Goal: Task Accomplishment & Management: Manage account settings

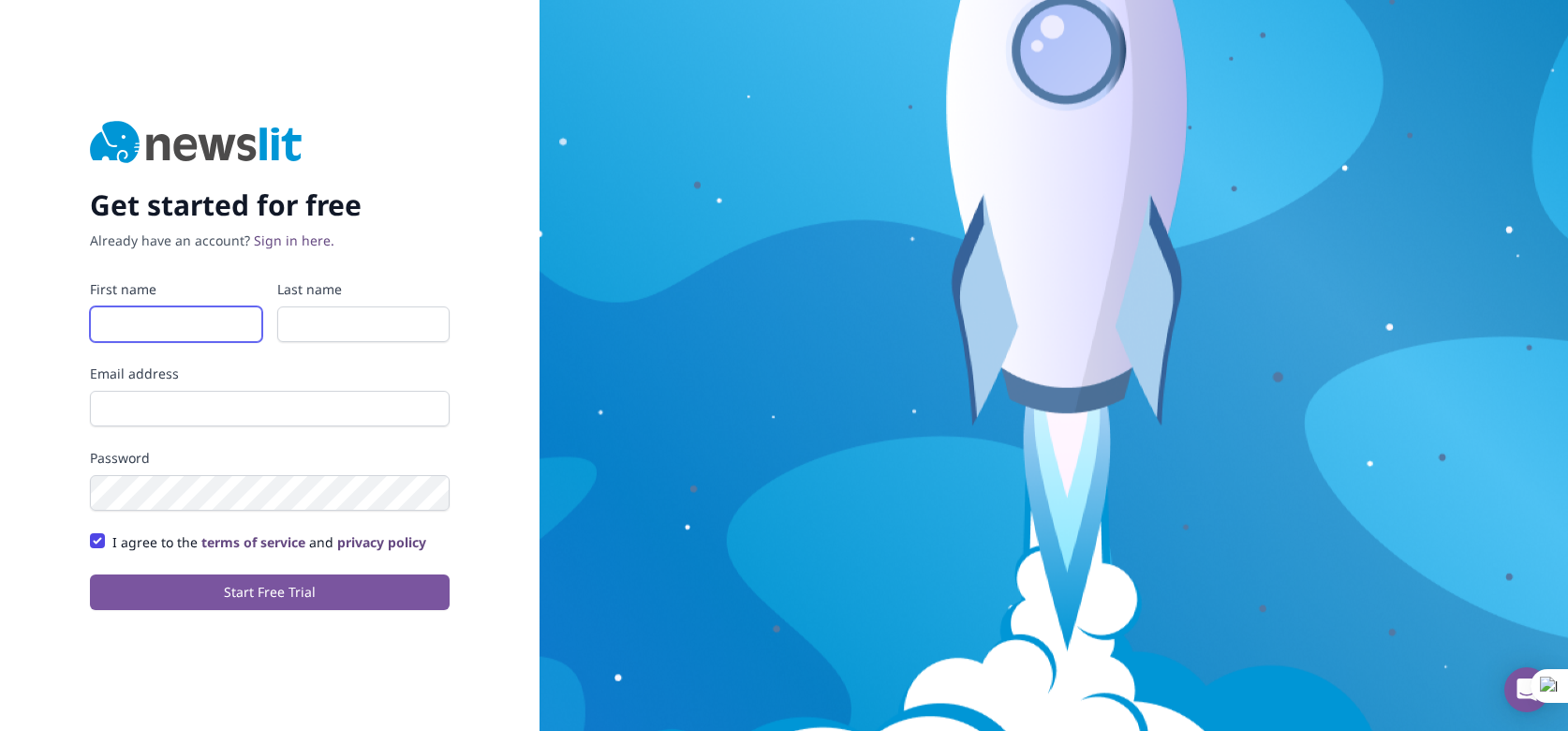
click at [188, 319] on input "First name" at bounding box center [176, 324] width 173 height 36
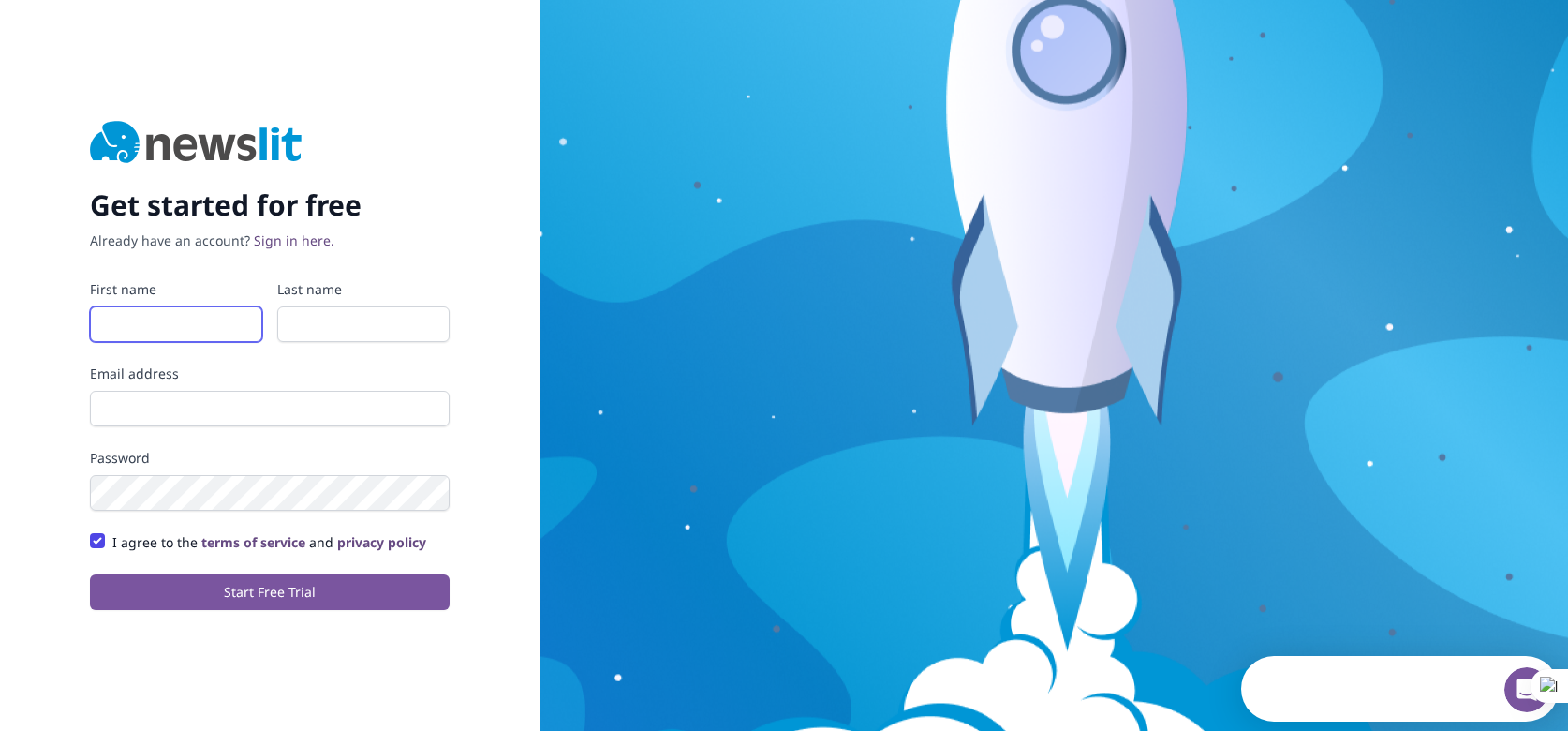
type input "[PERSON_NAME]"
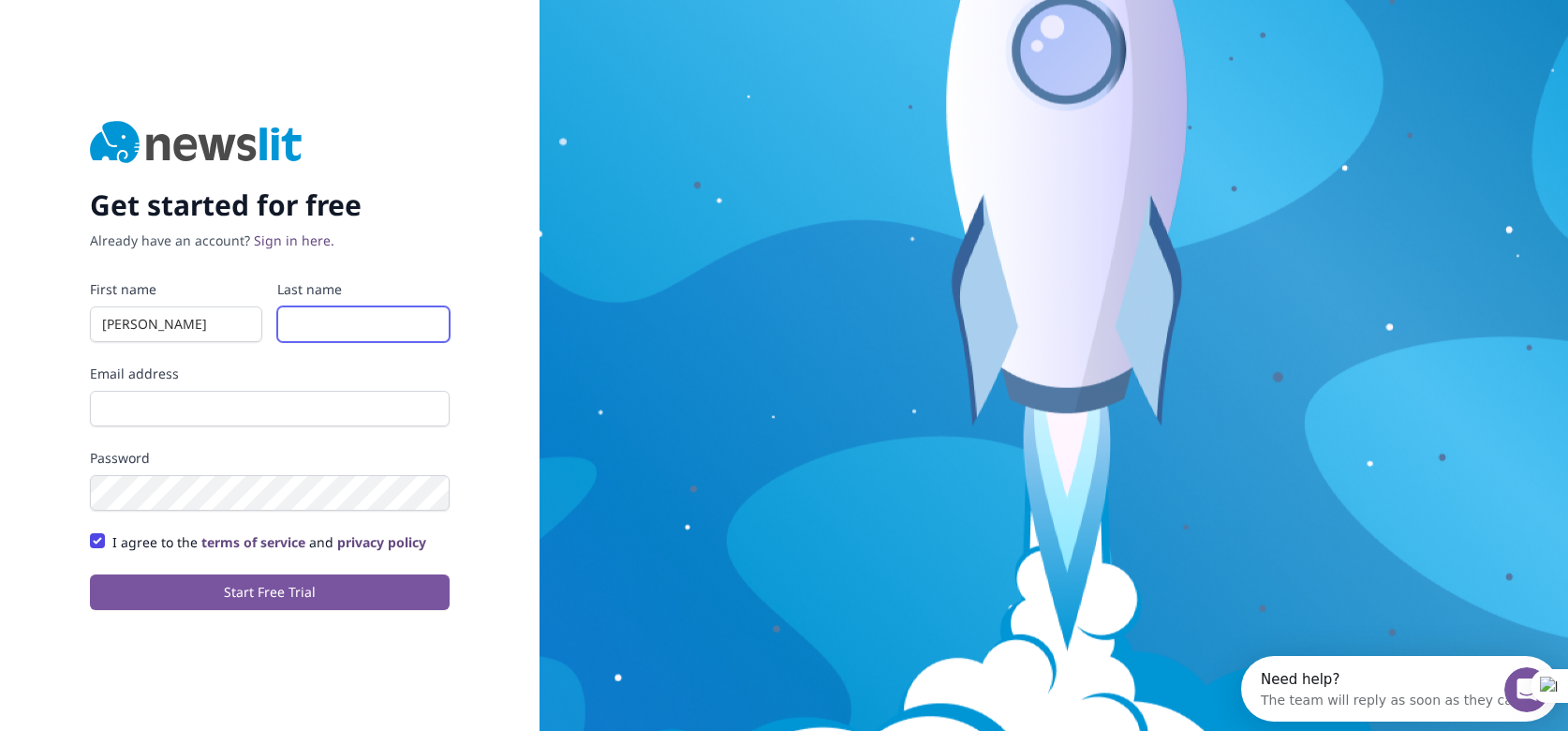
type input "[PERSON_NAME]"
type input "[PERSON_NAME][EMAIL_ADDRESS][PERSON_NAME][DOMAIN_NAME]"
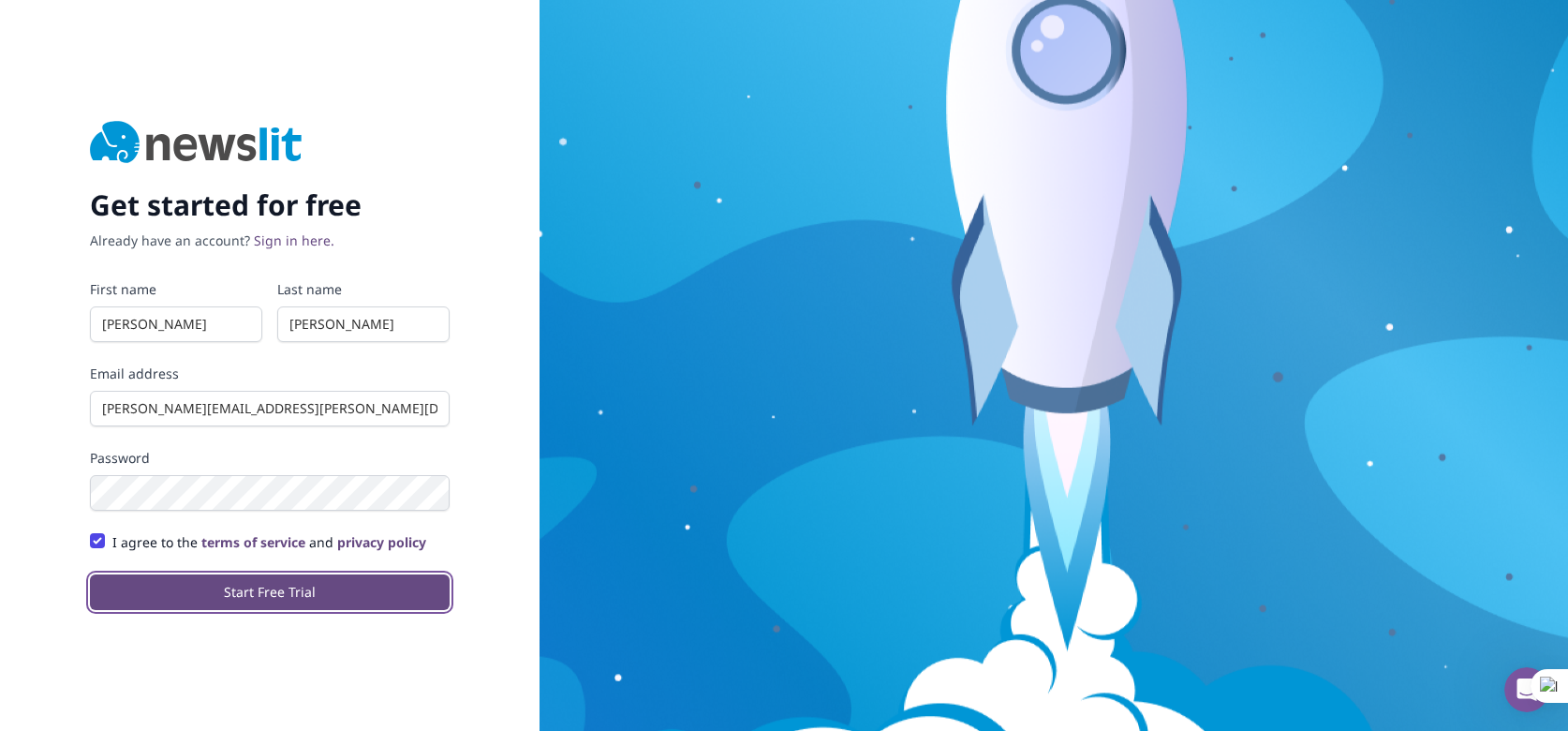
click at [245, 586] on button "Start Free Trial" at bounding box center [269, 592] width 360 height 36
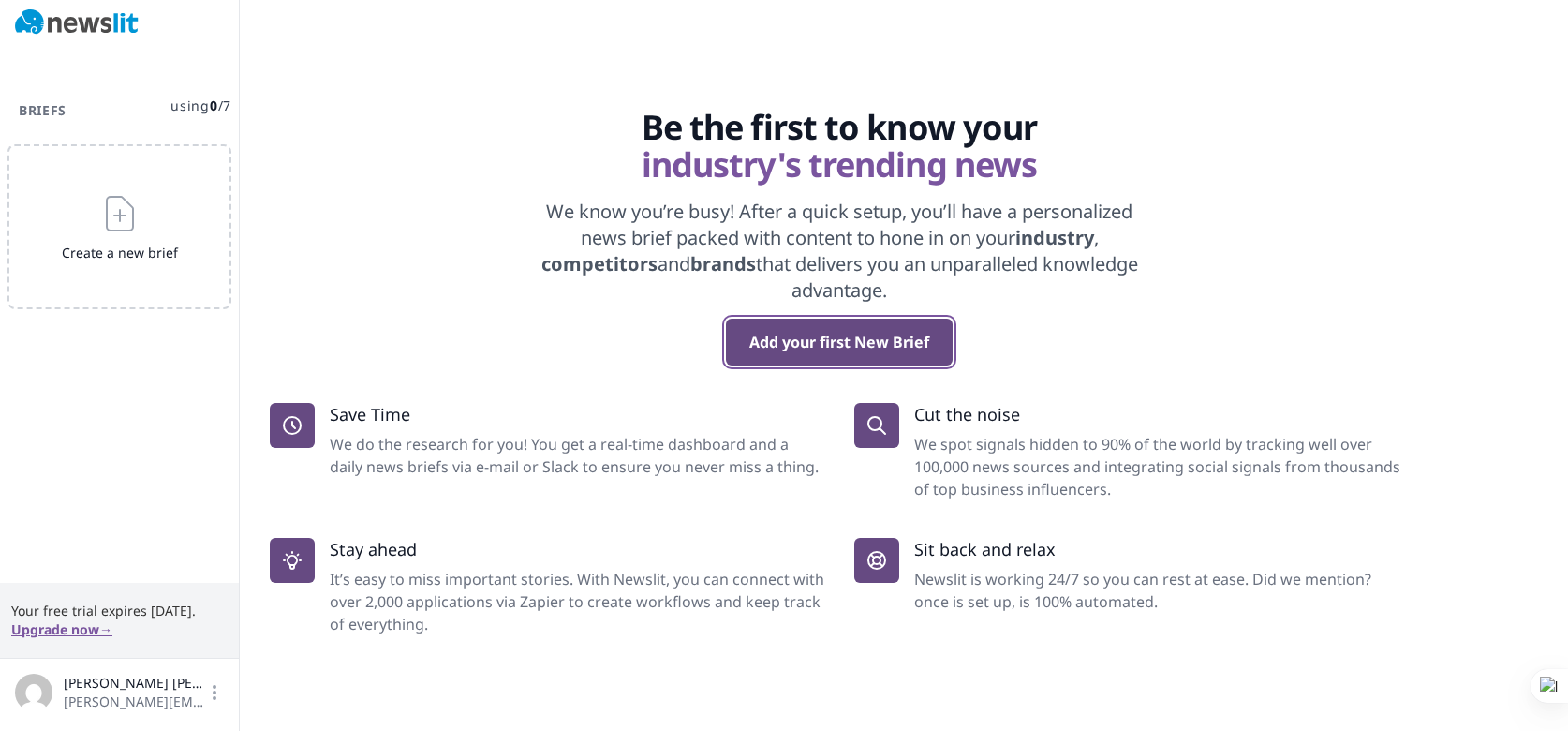
click at [866, 331] on button "Add your first New Brief" at bounding box center [840, 342] width 227 height 47
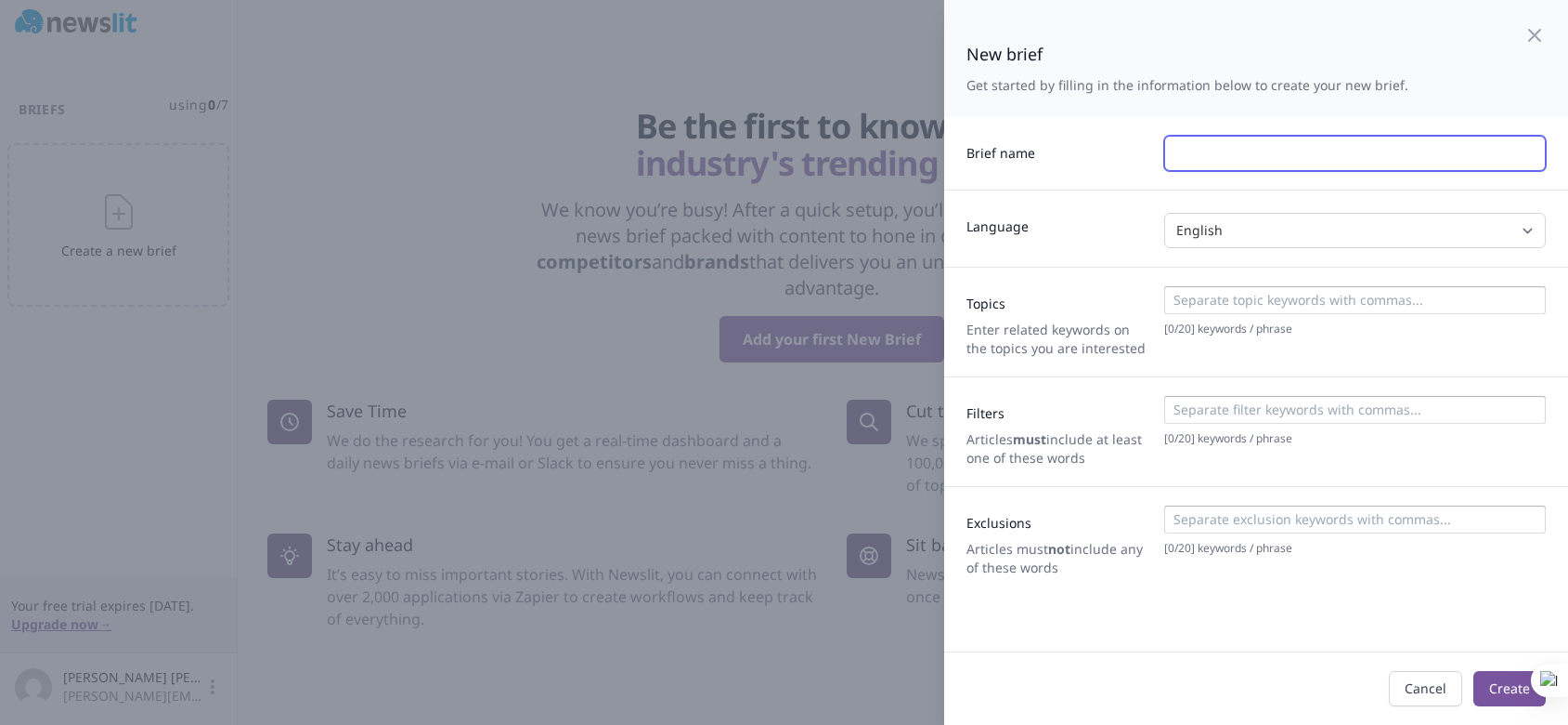
click at [1271, 142] on input "text" at bounding box center [1356, 154] width 382 height 36
type input "[GEOGRAPHIC_DATA]"
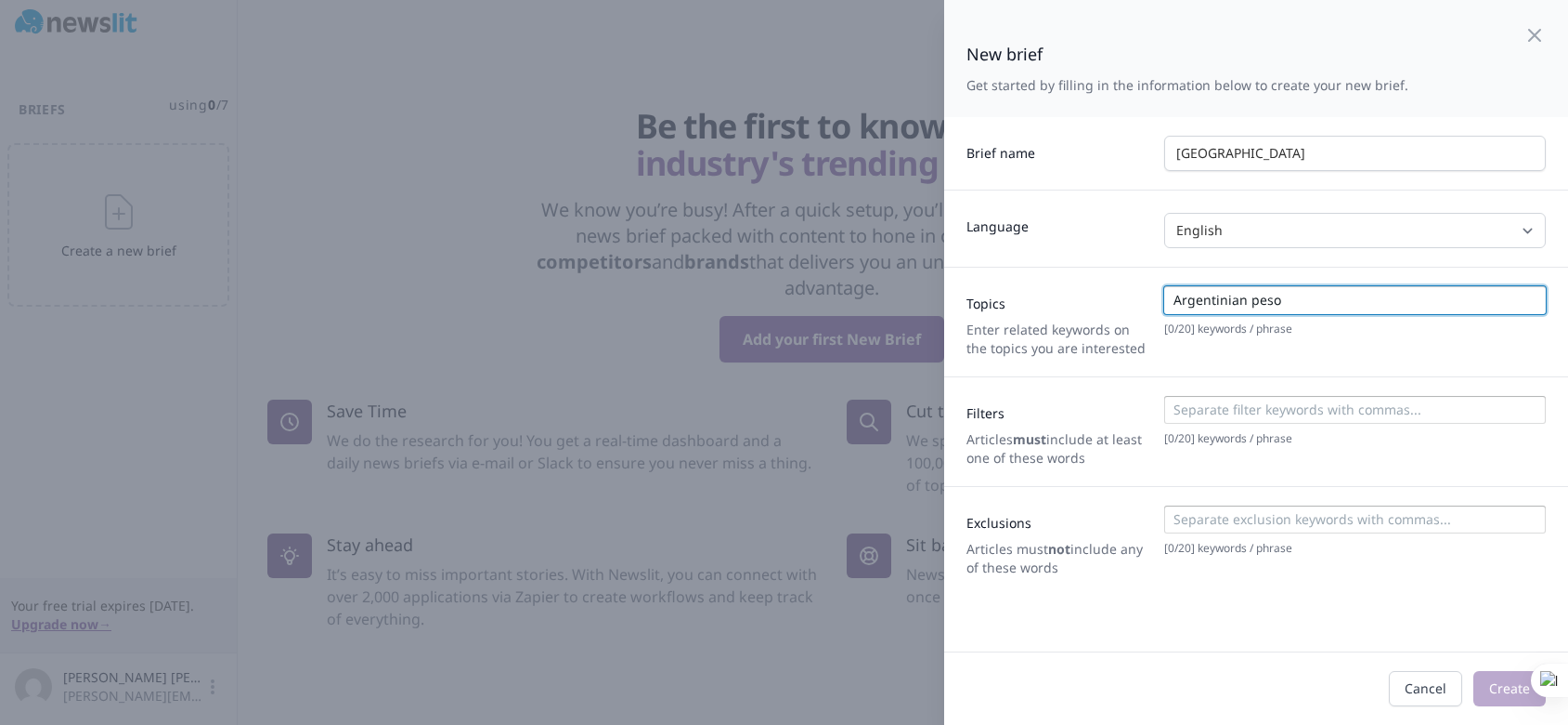
click at [1284, 305] on input "Argentinian peso" at bounding box center [1355, 300] width 371 height 19
type input "Argentinian peso"
click at [1274, 402] on input at bounding box center [1355, 410] width 371 height 19
click at [1340, 306] on input at bounding box center [1414, 300] width 252 height 19
type input "a"
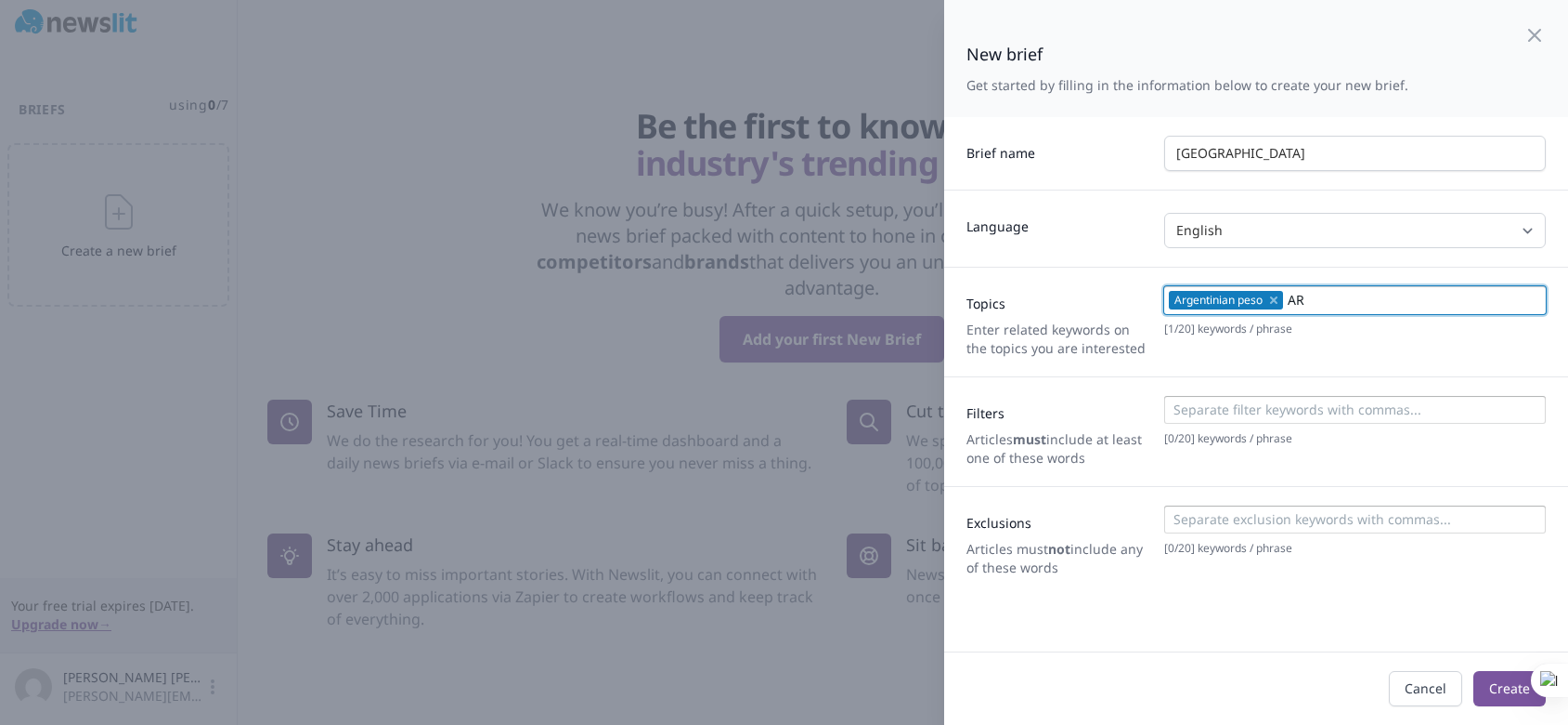
type input "ARS"
click at [1264, 399] on div at bounding box center [1356, 410] width 382 height 28
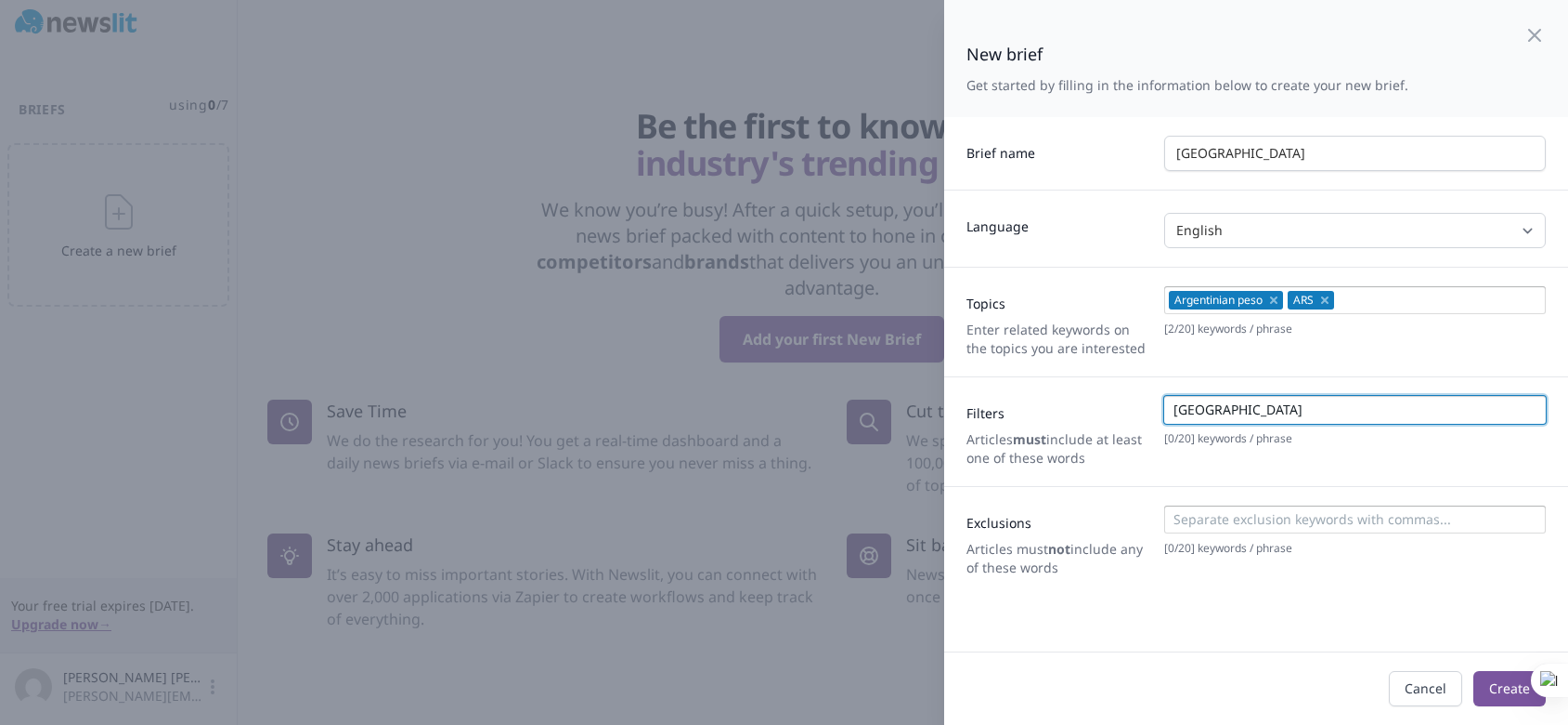
type input "[GEOGRAPHIC_DATA]"
click at [1216, 407] on input "[GEOGRAPHIC_DATA]" at bounding box center [1355, 410] width 371 height 19
type input "[GEOGRAPHIC_DATA]"
type input "peso"
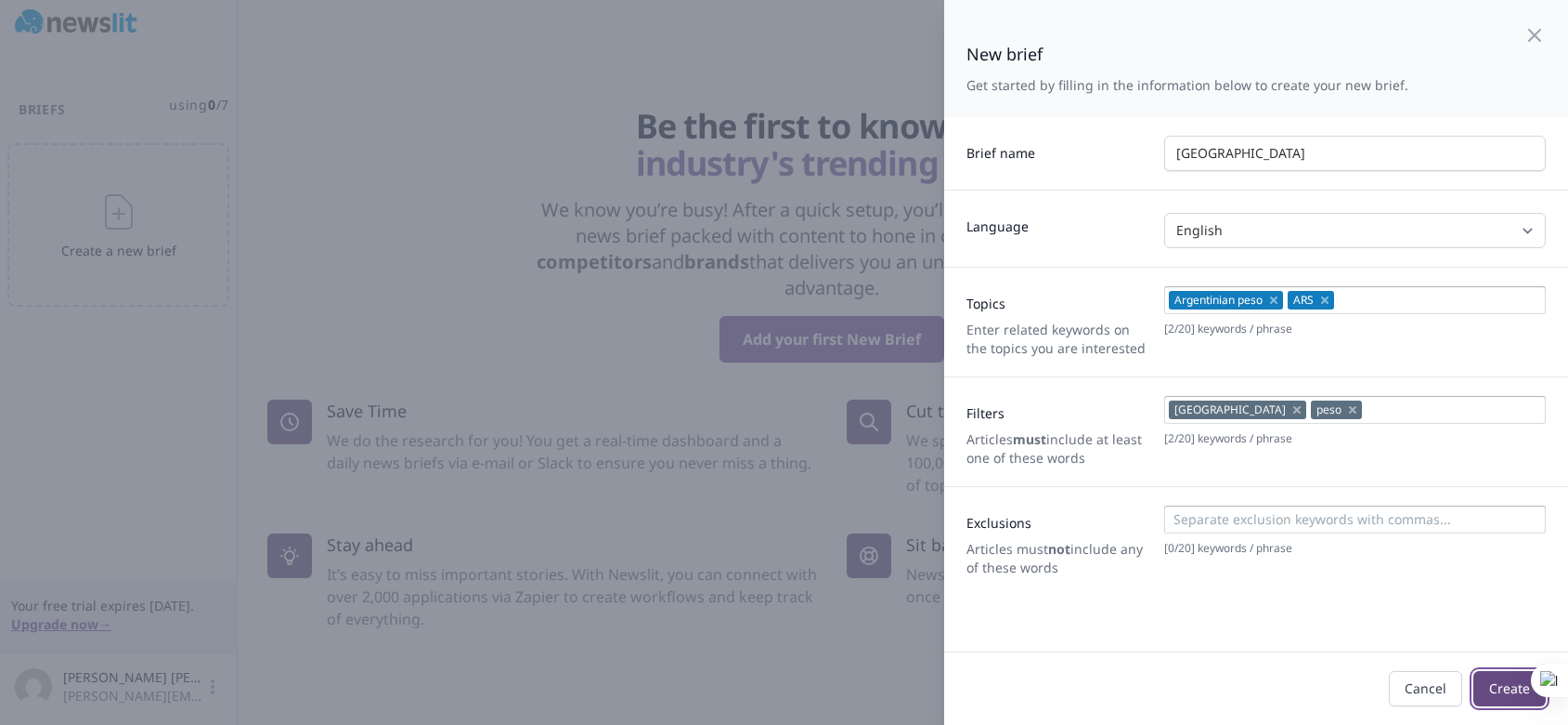
click at [1489, 690] on button "Create" at bounding box center [1509, 688] width 72 height 36
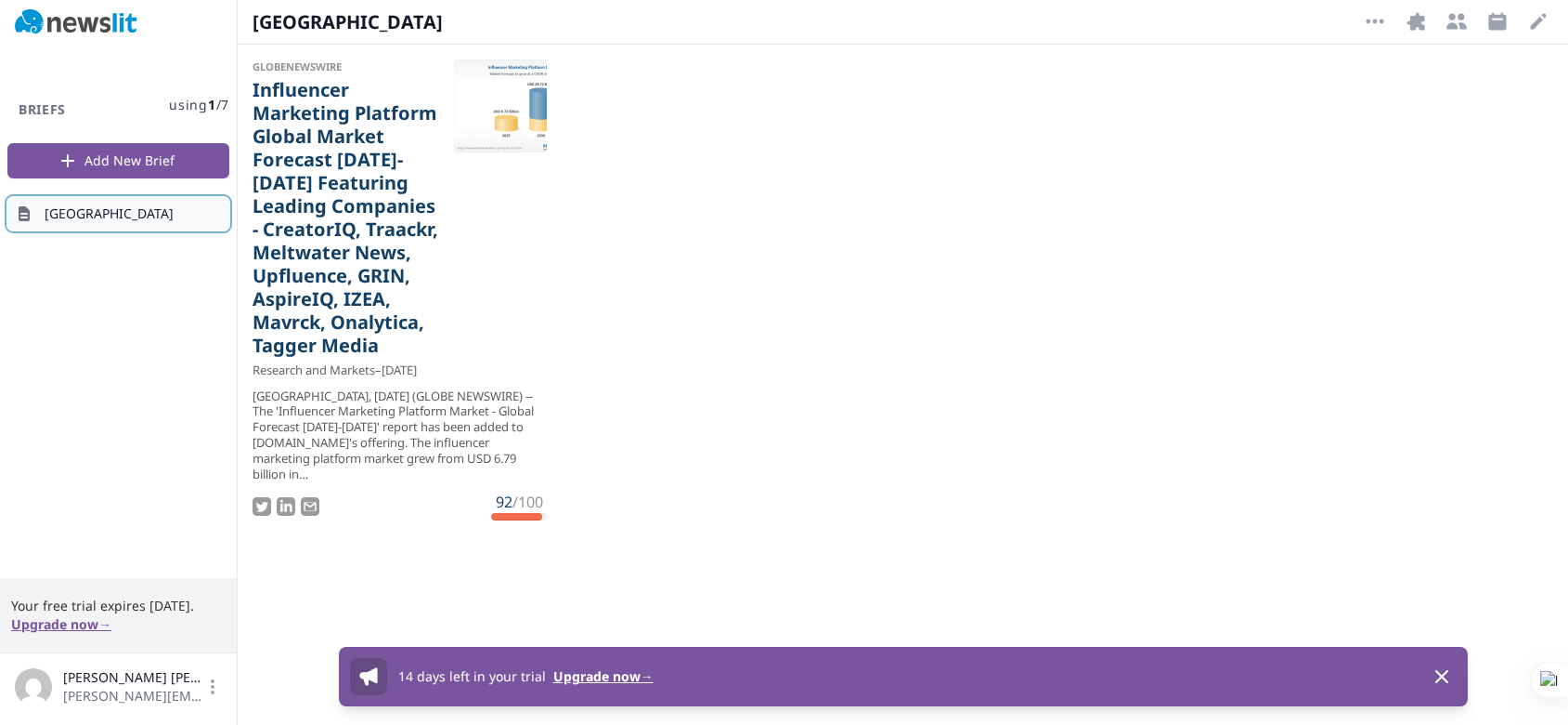
click at [143, 217] on link "[GEOGRAPHIC_DATA]" at bounding box center [118, 214] width 222 height 34
click at [82, 222] on span "[GEOGRAPHIC_DATA]" at bounding box center [110, 214] width 129 height 19
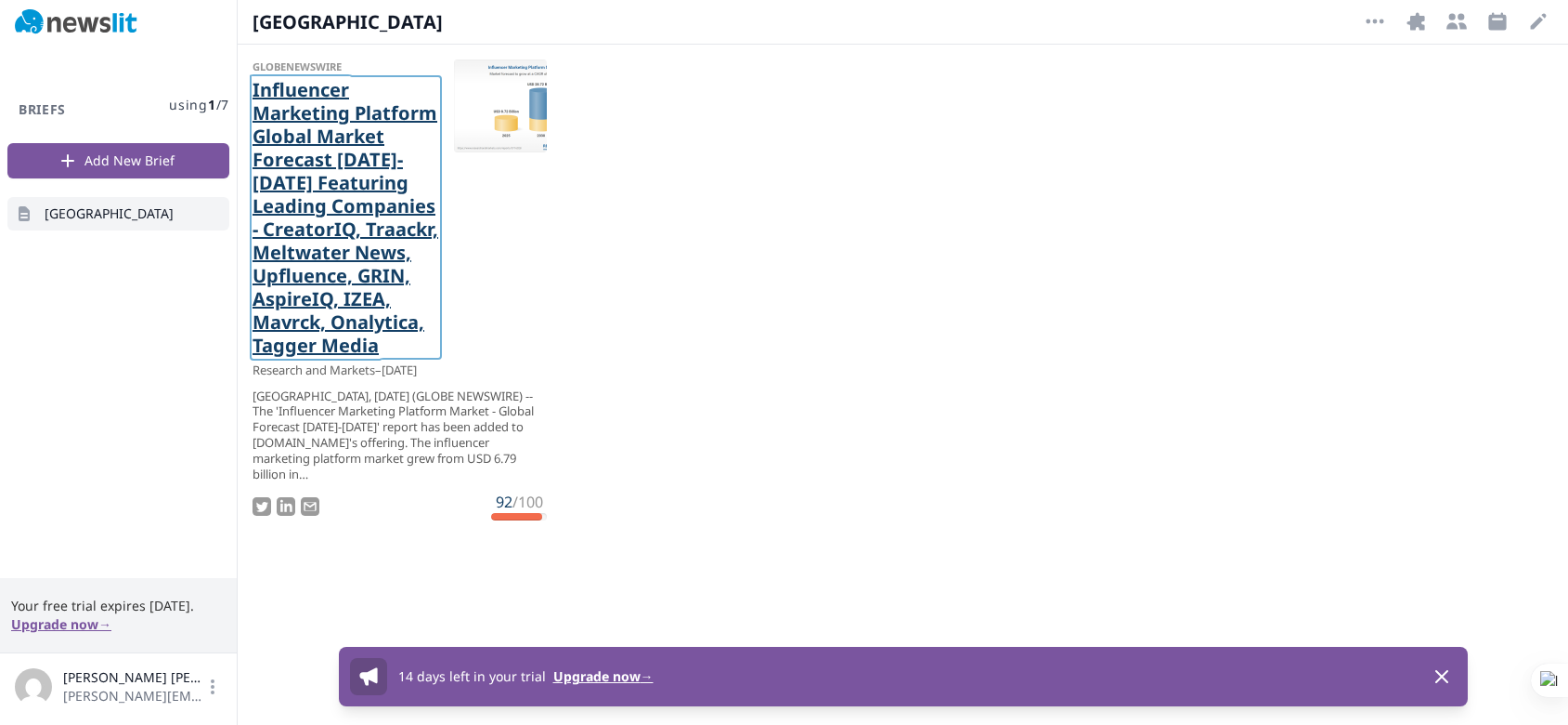
click at [314, 156] on link "Influencer Marketing Platform Global Market Forecast [DATE]-[DATE] Featuring Le…" at bounding box center [345, 217] width 186 height 279
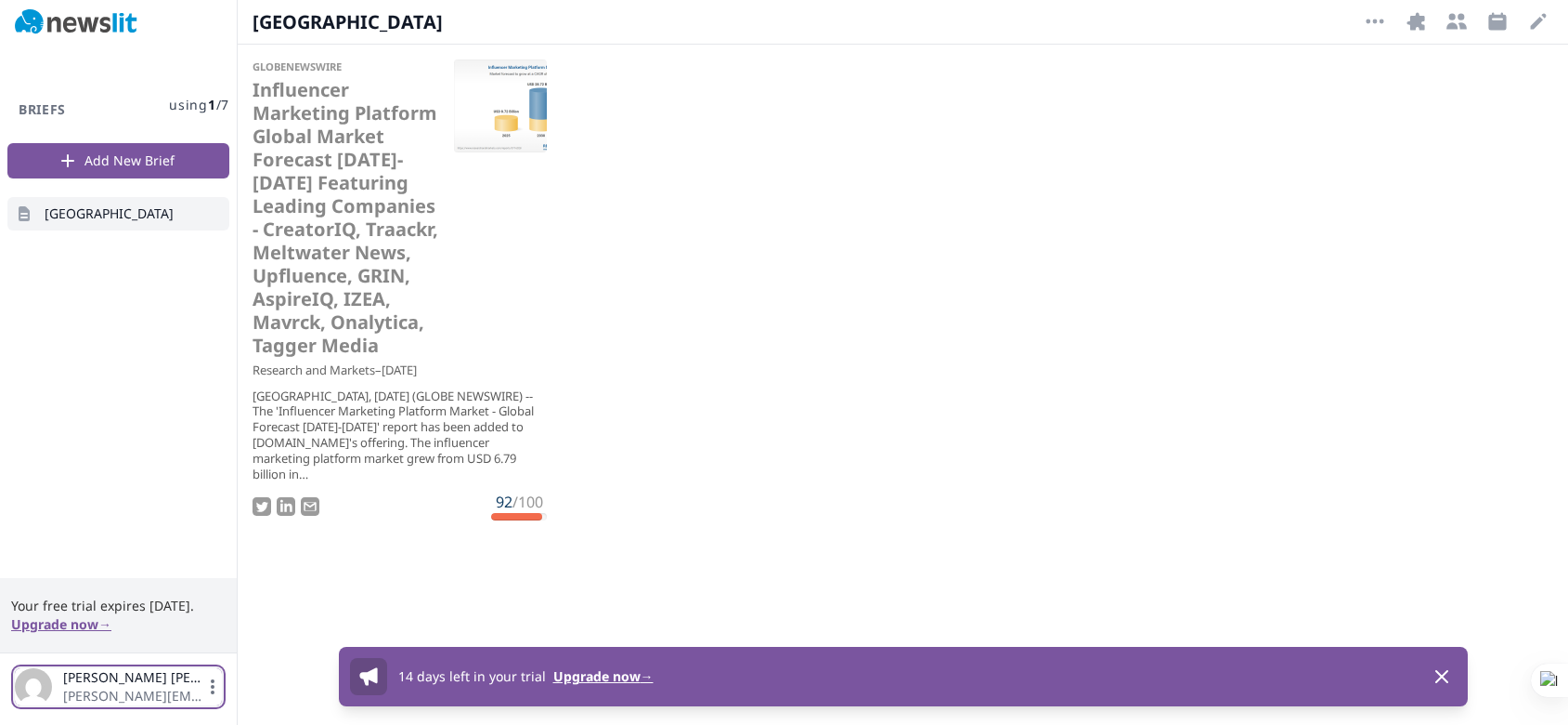
click at [215, 680] on icon "button" at bounding box center [212, 687] width 19 height 19
click at [1034, 309] on ul "GlobeNewswire Influencer Marketing Platform Global Market Forecast [DATE]-[DATE…" at bounding box center [902, 380] width 1330 height 671
click at [60, 205] on span "[GEOGRAPHIC_DATA]" at bounding box center [110, 214] width 129 height 19
drag, startPoint x: 66, startPoint y: 211, endPoint x: 1382, endPoint y: 24, distance: 1329.2
click at [1382, 24] on icon "button" at bounding box center [1375, 22] width 22 height 22
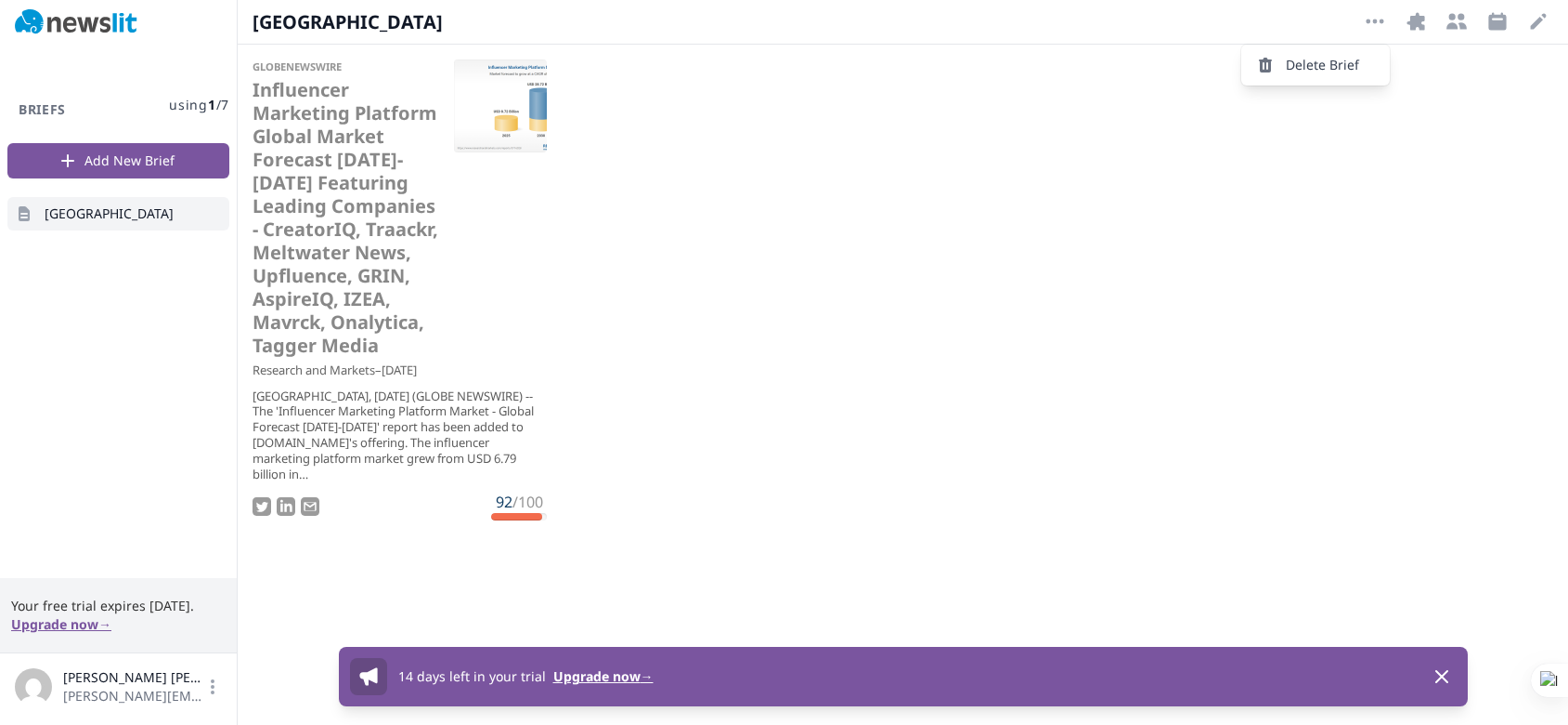
click at [1331, 64] on button "Delete Brief" at bounding box center [1315, 66] width 149 height 34
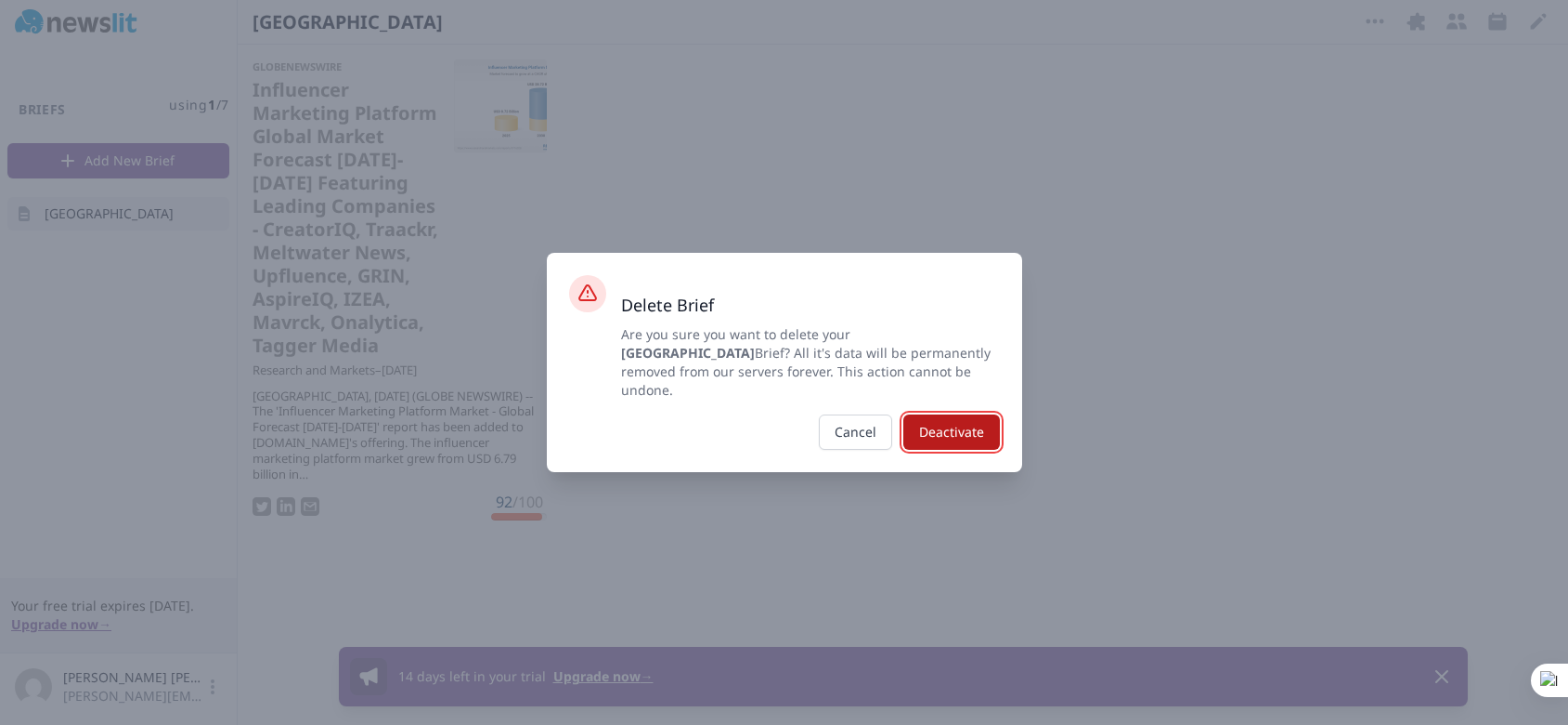
click at [951, 416] on button "Deactivate" at bounding box center [951, 432] width 96 height 36
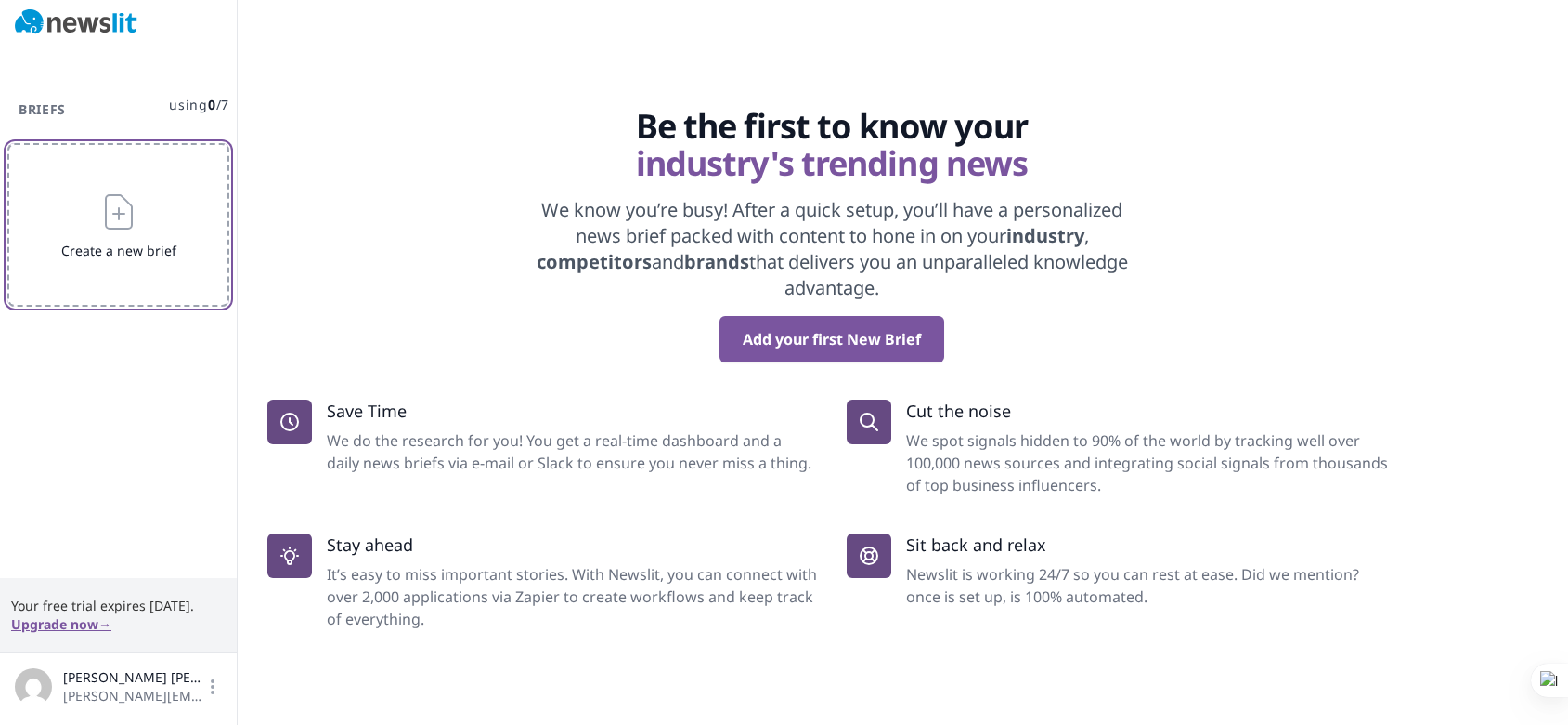
click at [118, 216] on icon "button" at bounding box center [119, 212] width 26 height 34
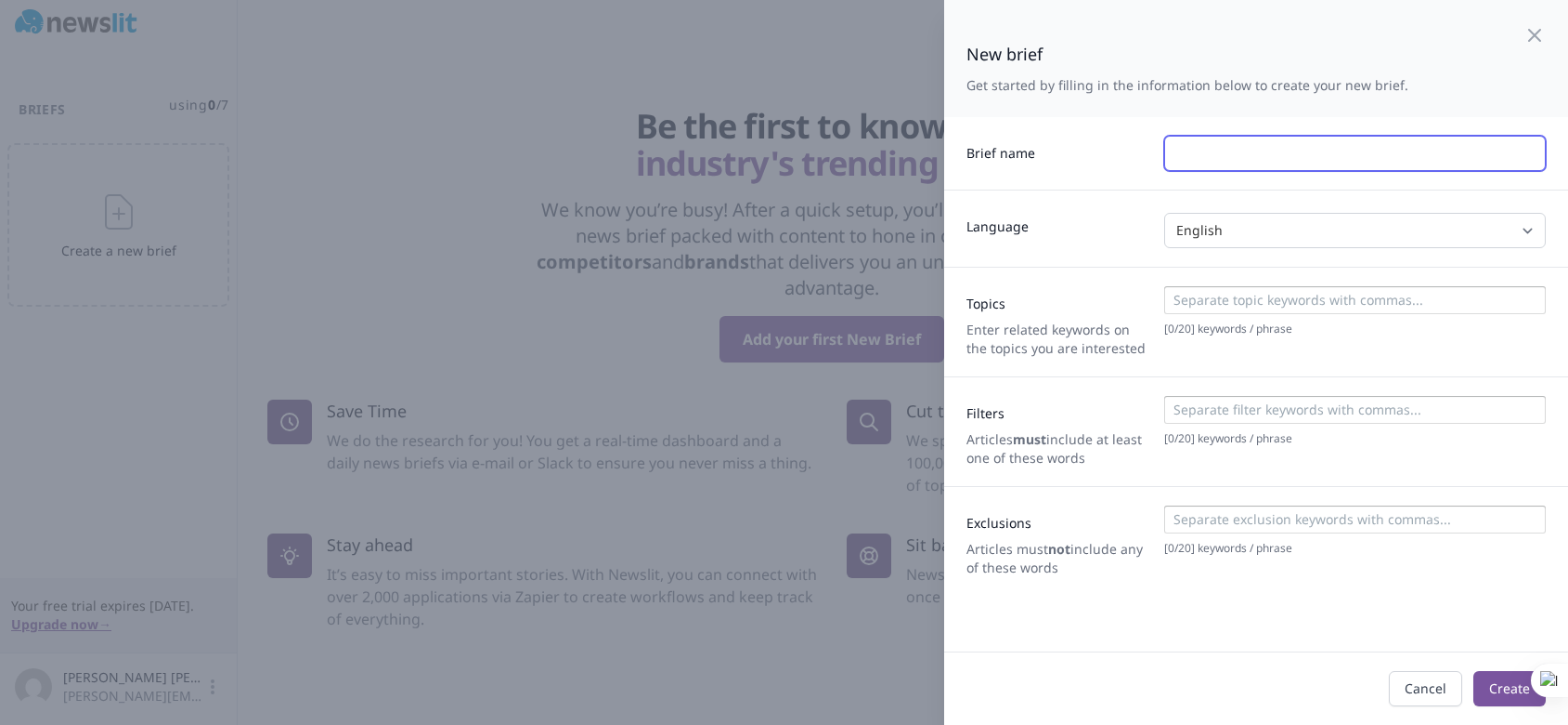
click at [1234, 156] on input "text" at bounding box center [1356, 154] width 382 height 36
type input "Argentinian Peso"
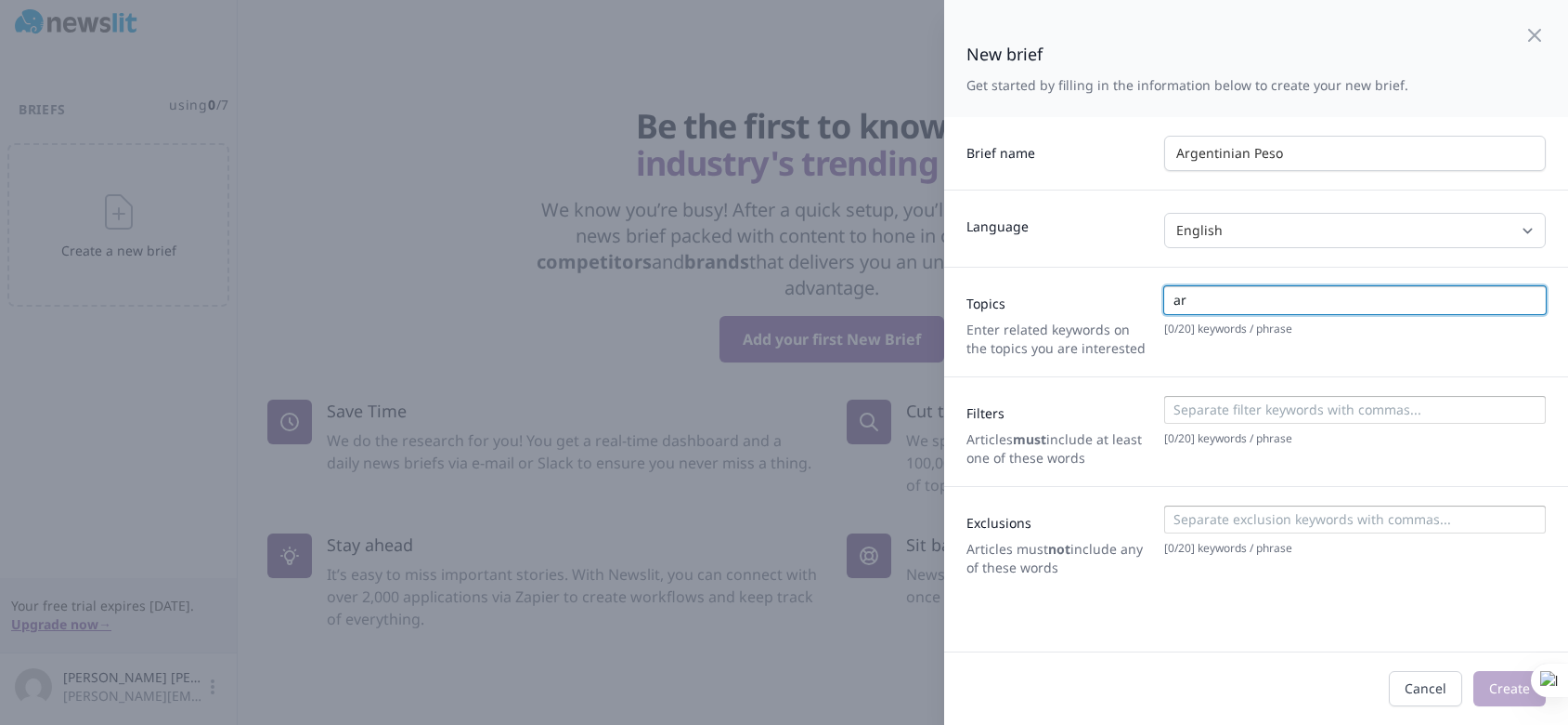
type input "a"
type input "Argentinian Peso"
click at [1236, 411] on input at bounding box center [1355, 410] width 371 height 19
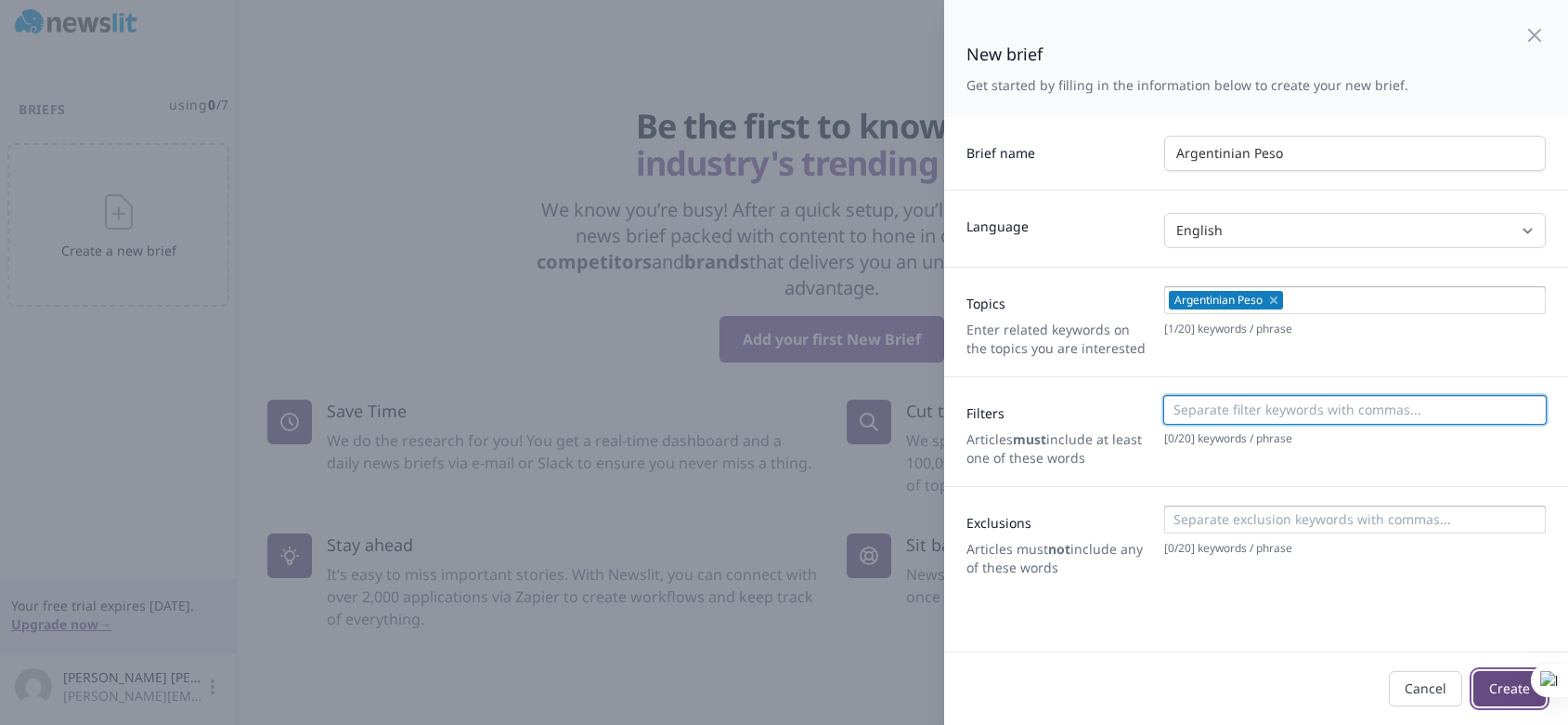
click at [1495, 683] on button "Create" at bounding box center [1509, 688] width 72 height 36
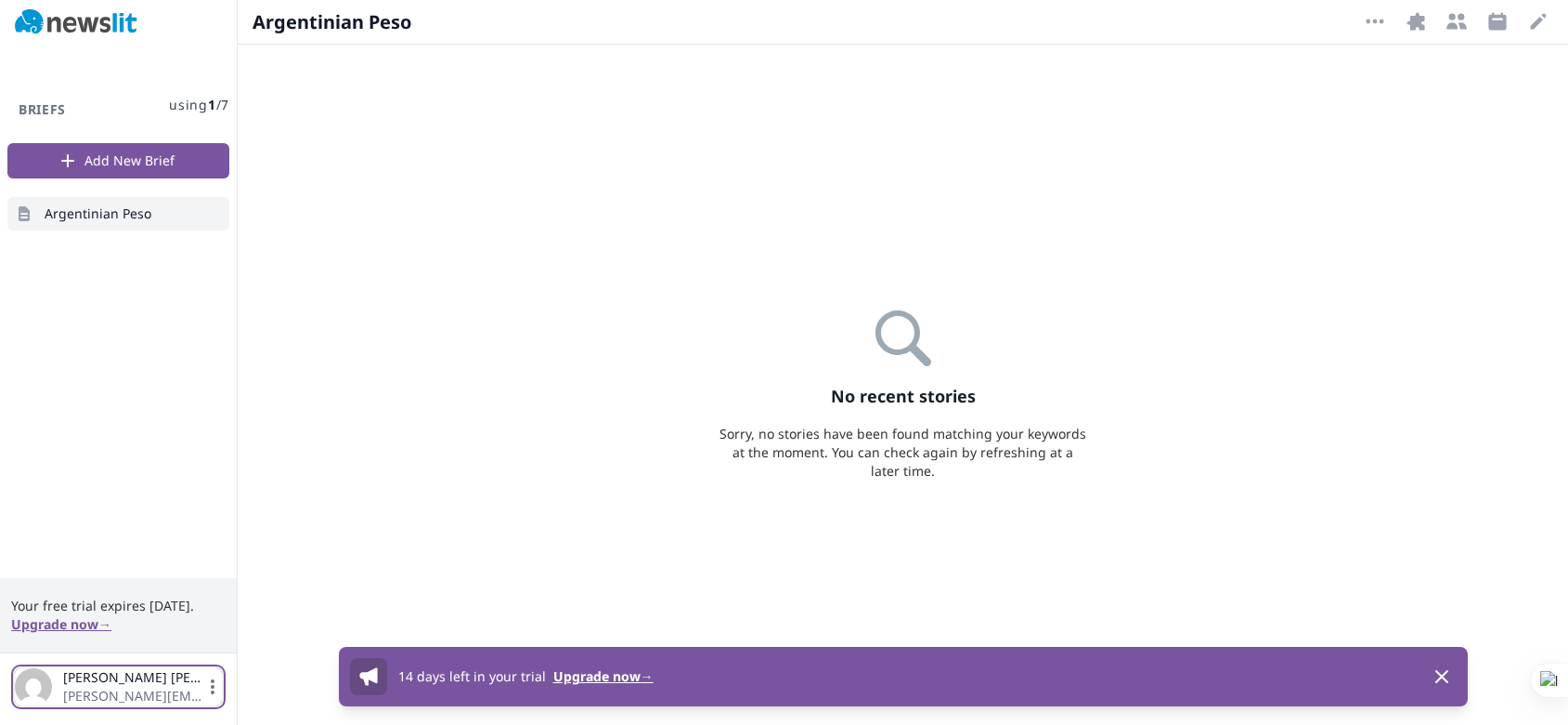
click at [215, 684] on icon "button" at bounding box center [212, 687] width 19 height 19
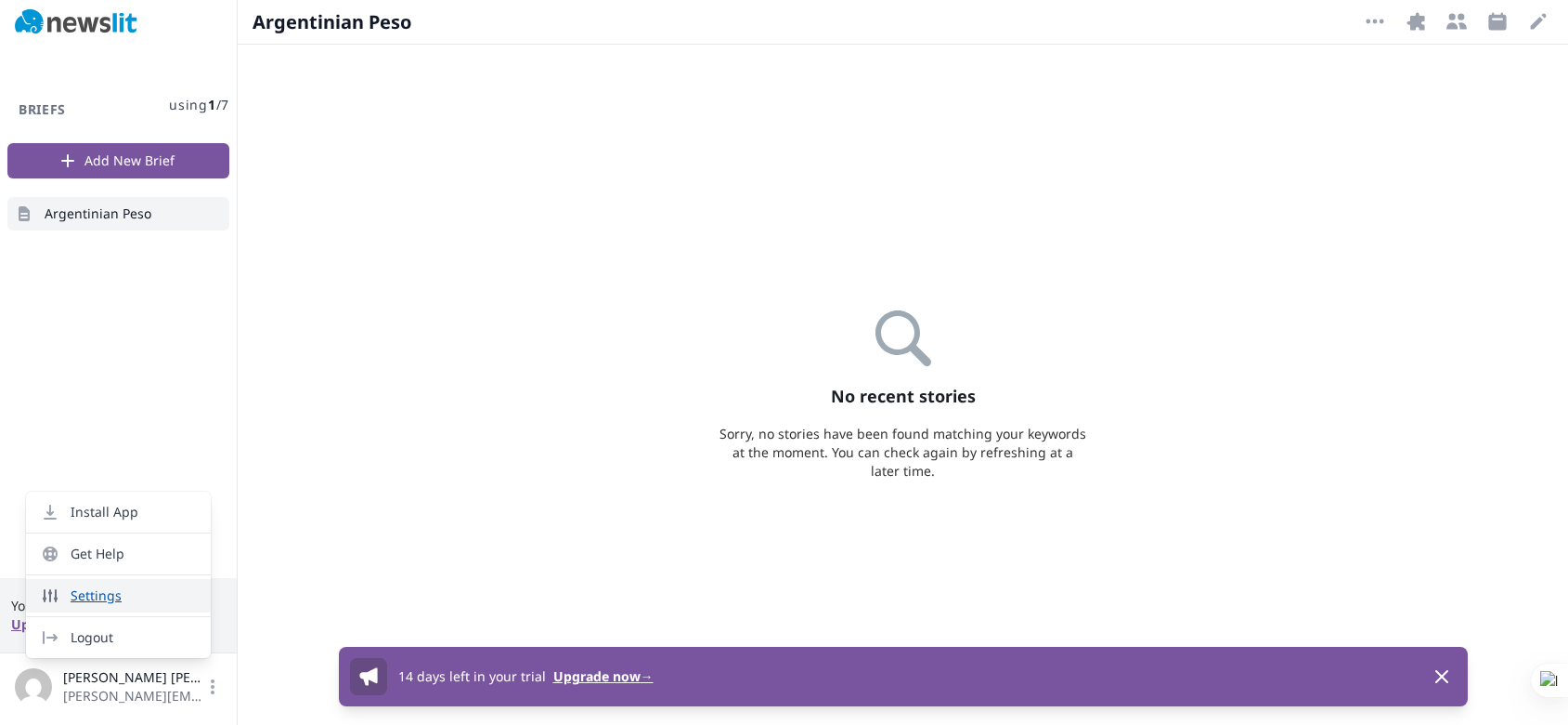
click at [83, 595] on link "Settings" at bounding box center [118, 596] width 184 height 34
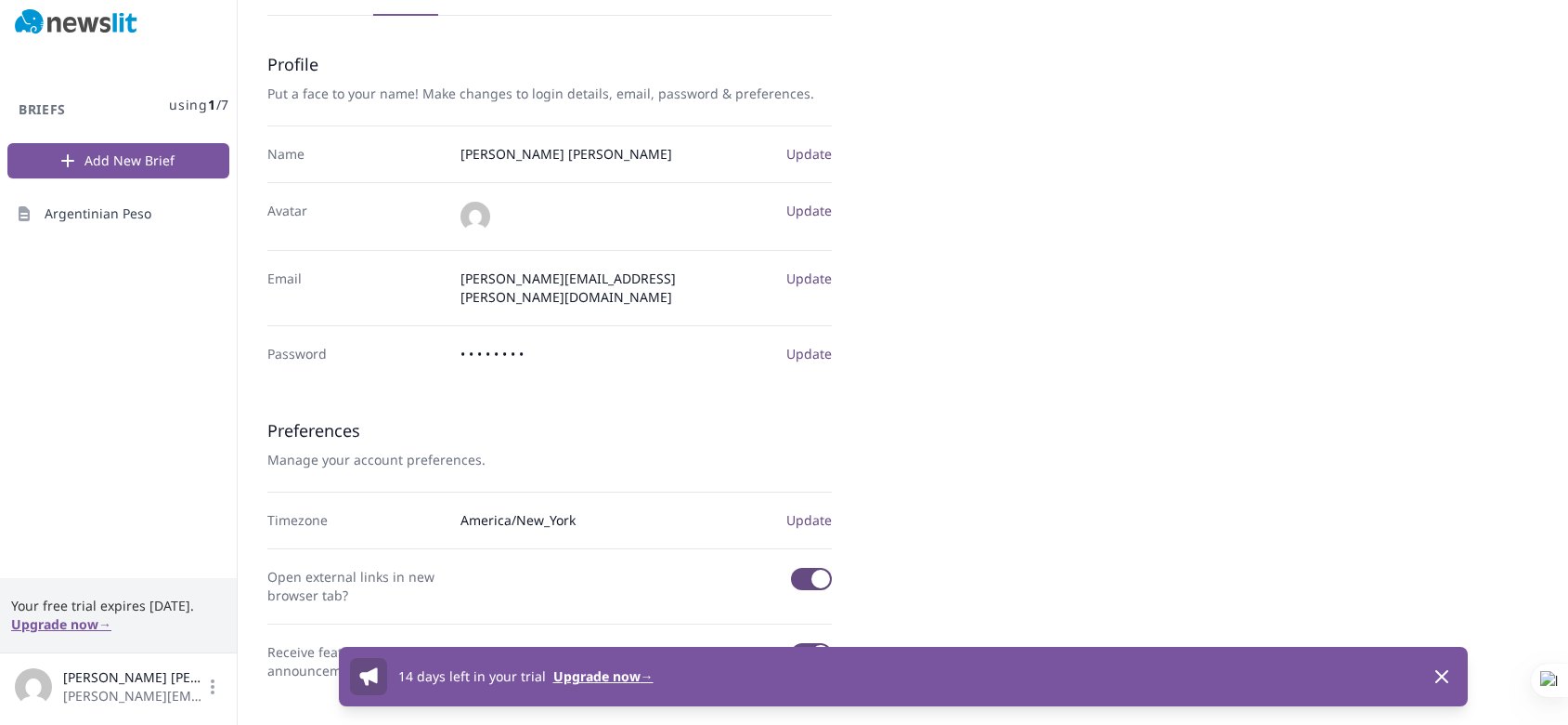
scroll to position [239, 0]
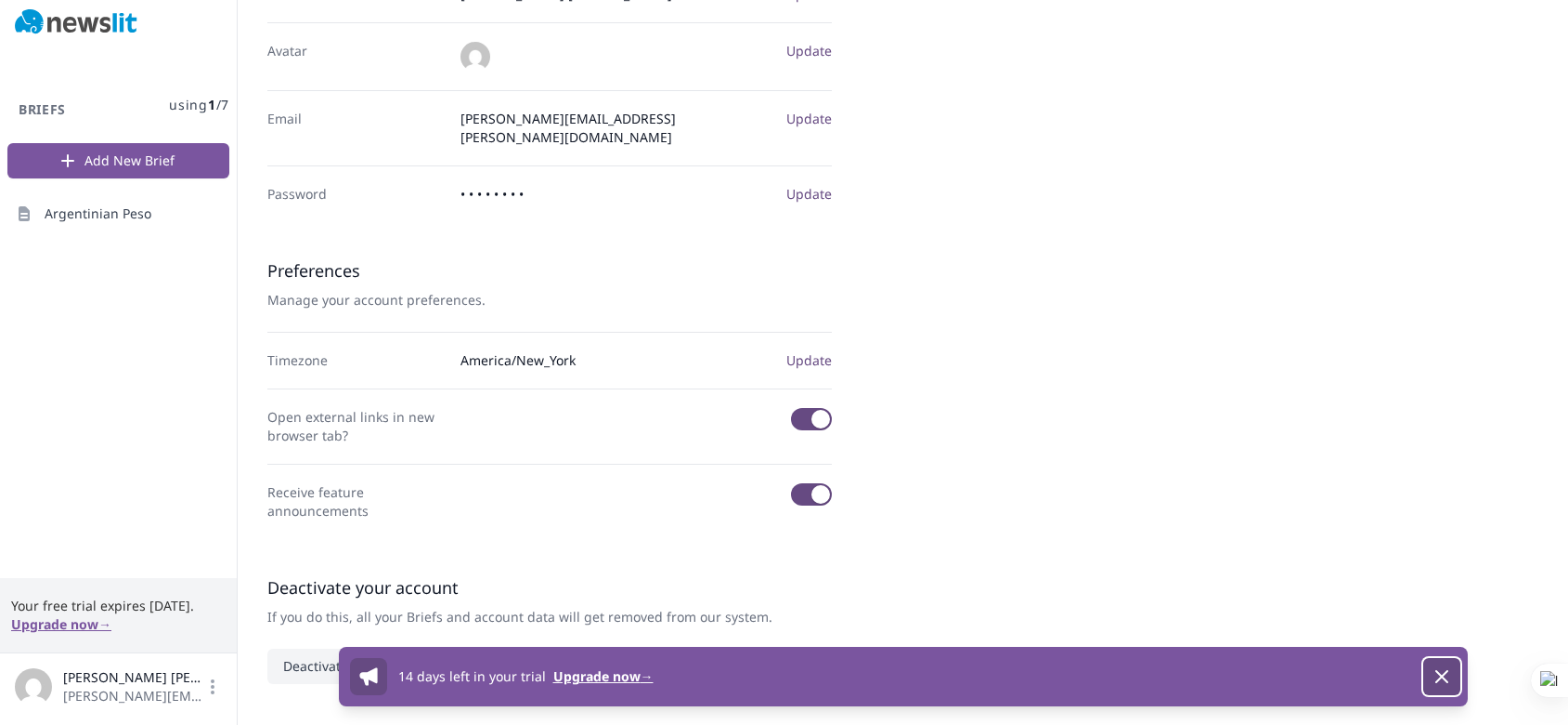
click at [1434, 673] on icon "button" at bounding box center [1443, 676] width 22 height 22
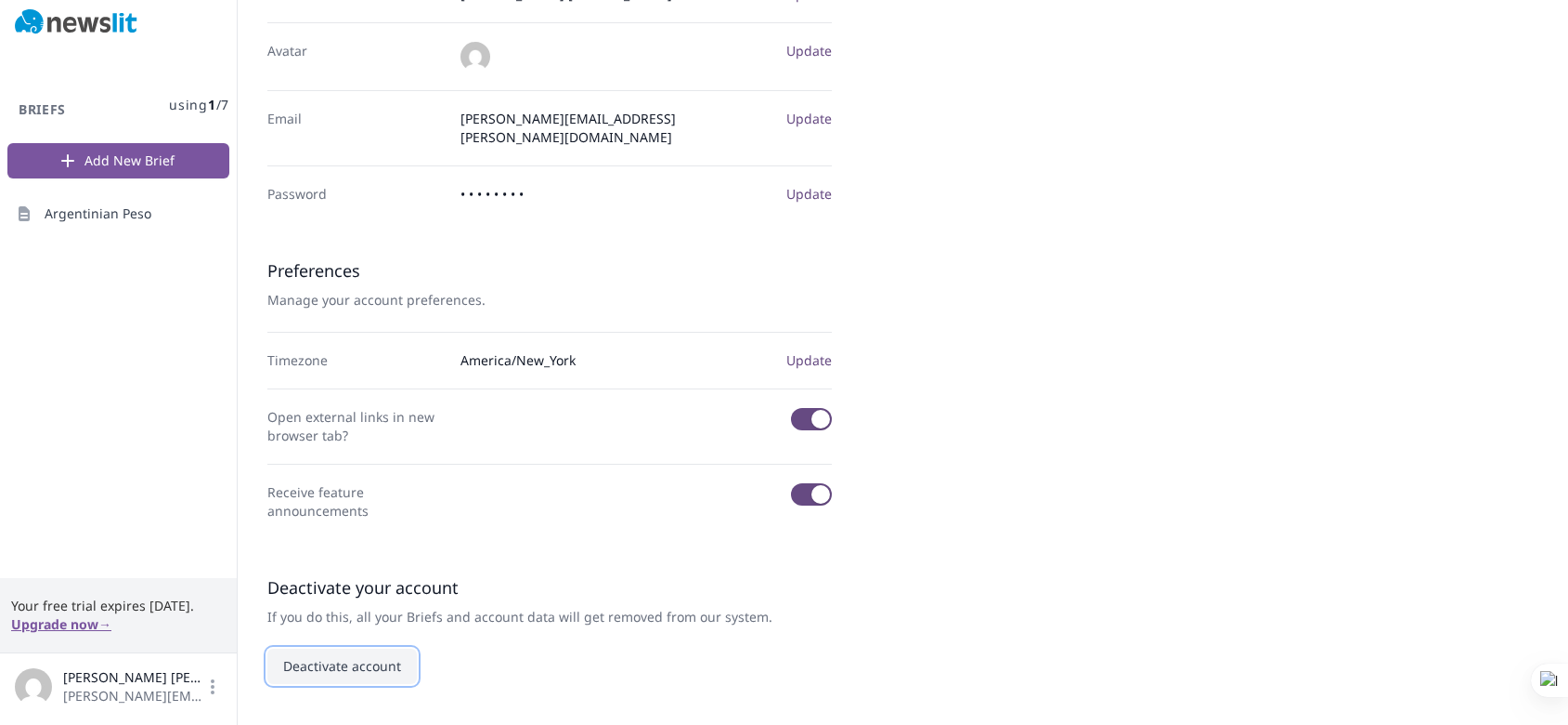
click at [374, 648] on button "Deactivate account" at bounding box center [343, 666] width 150 height 36
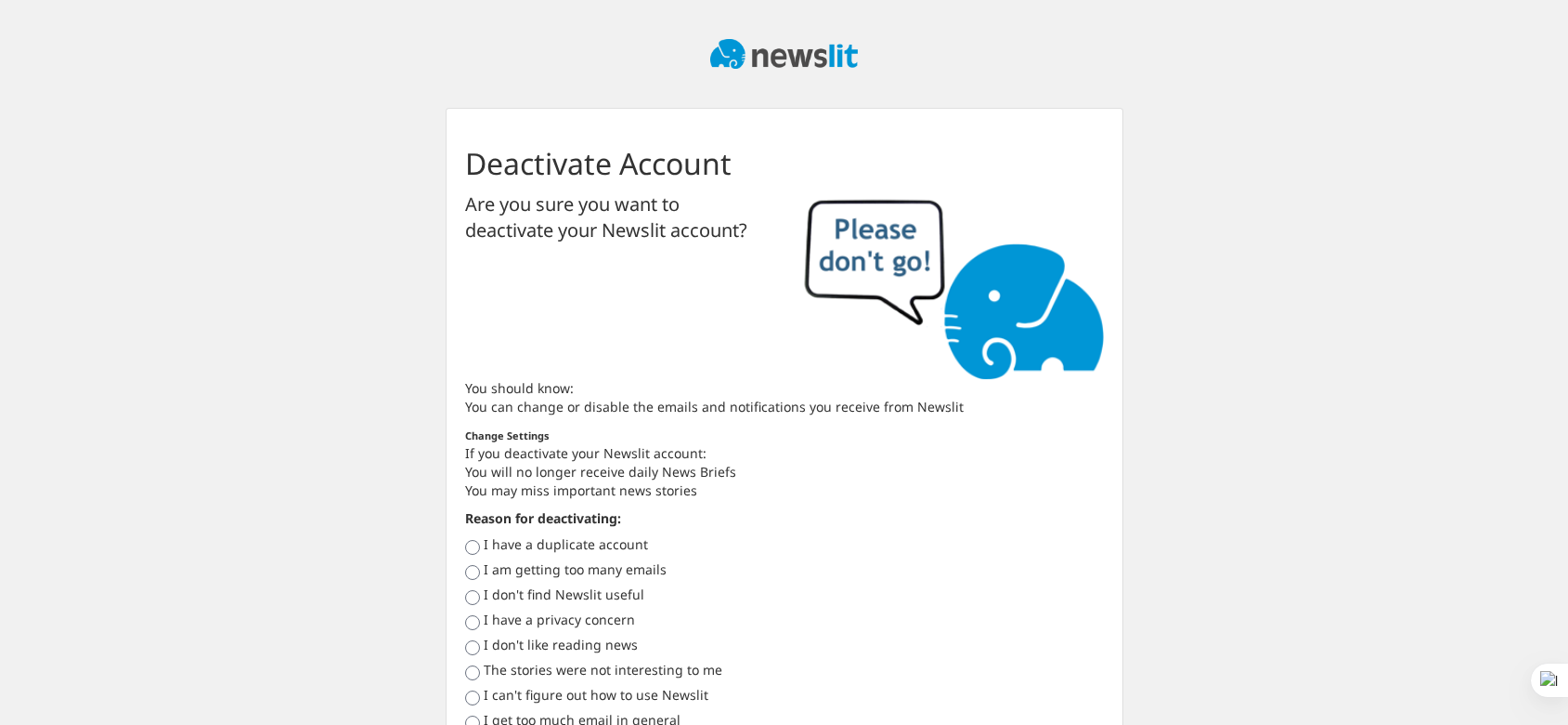
click at [602, 696] on label "I can't figure out how to use Newslit" at bounding box center [596, 695] width 225 height 19
click at [480, 696] on input "I can't figure out how to use Newslit" at bounding box center [473, 698] width 15 height 15
radio input "true"
